Goal: Use online tool/utility: Utilize a website feature to perform a specific function

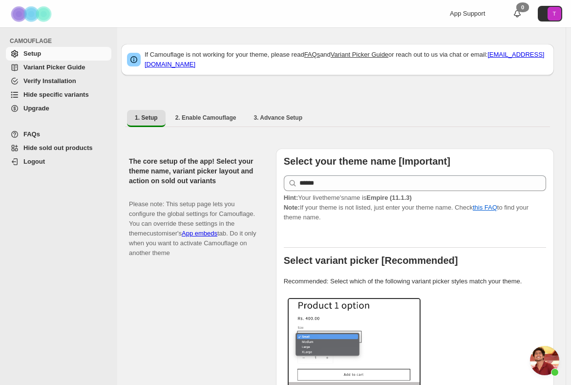
scroll to position [3386, 0]
click at [56, 94] on span "Hide specific variants" at bounding box center [55, 94] width 65 height 7
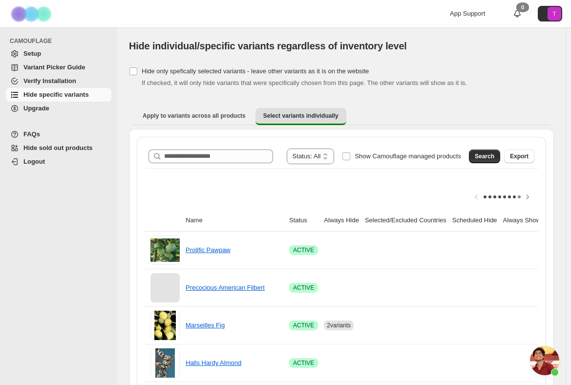
scroll to position [3386, 0]
click at [196, 119] on span "Apply to variants across all products" at bounding box center [194, 116] width 103 height 8
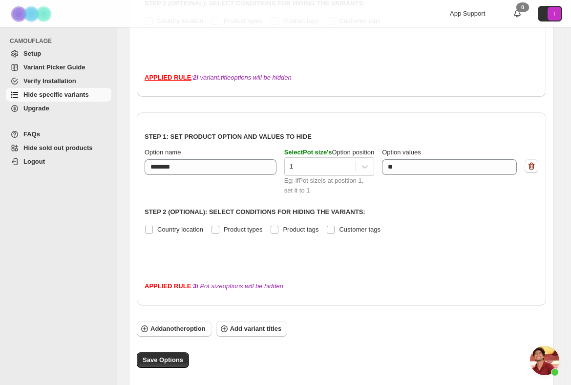
scroll to position [256, 0]
